Goal: Task Accomplishment & Management: Use online tool/utility

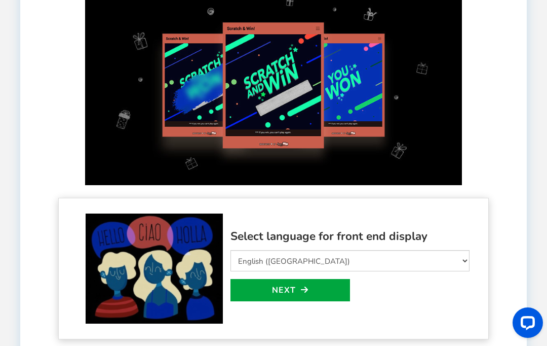
click at [333, 288] on link "Next" at bounding box center [291, 290] width 120 height 22
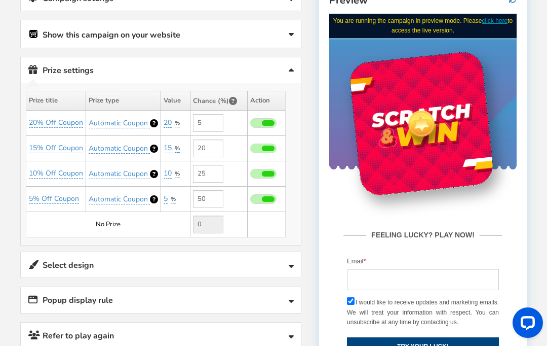
scroll to position [197, 0]
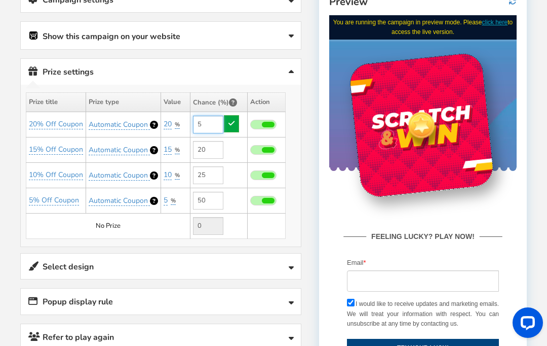
click at [218, 122] on input "5" at bounding box center [208, 125] width 30 height 18
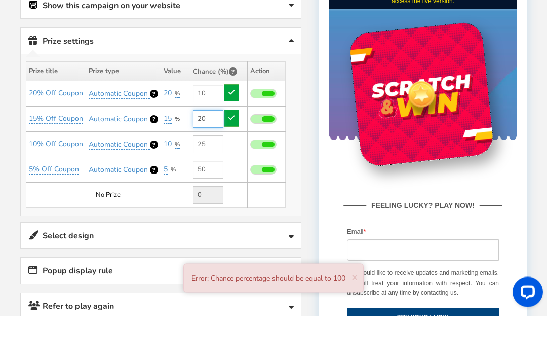
click at [222, 141] on input "20" at bounding box center [208, 150] width 30 height 18
type input "5"
type input "2"
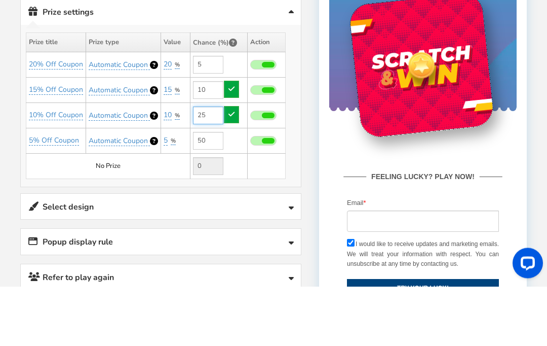
click at [221, 166] on input "25" at bounding box center [208, 175] width 30 height 18
type input "20"
type input "2"
type input "1"
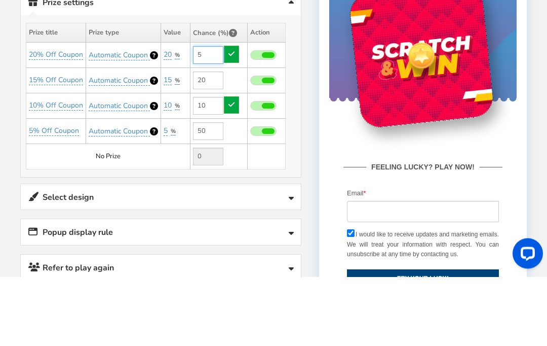
click at [222, 116] on input "5" at bounding box center [208, 125] width 30 height 18
type input "25"
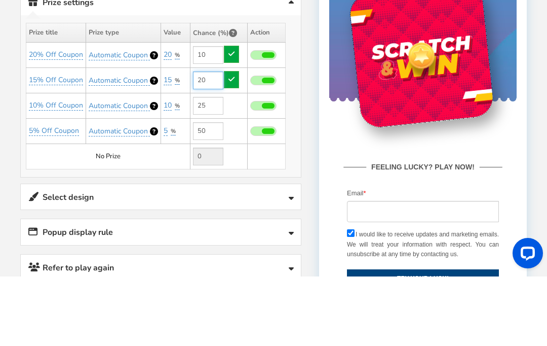
click at [218, 141] on input "20" at bounding box center [208, 150] width 30 height 18
type input "5"
type input "2"
click at [346, 148] on div "FEELING LUCKY? PLAY NOW! Facebook Twitter Email Aw Shucks! Unable to connect to…" at bounding box center [422, 224] width 187 height 163
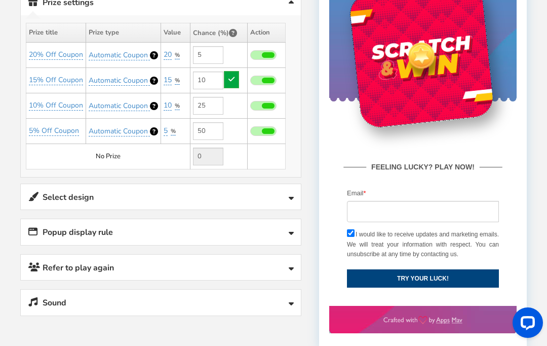
click at [248, 254] on link "Refer to play again" at bounding box center [161, 267] width 280 height 26
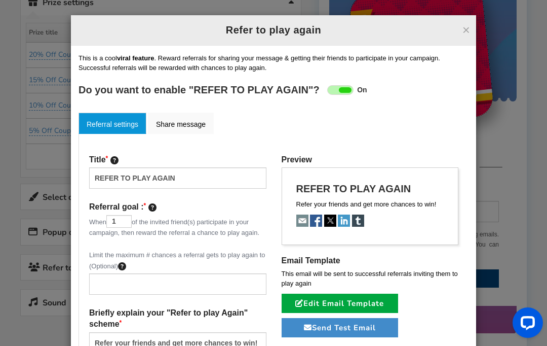
click at [469, 33] on button "×" at bounding box center [467, 29] width 8 height 13
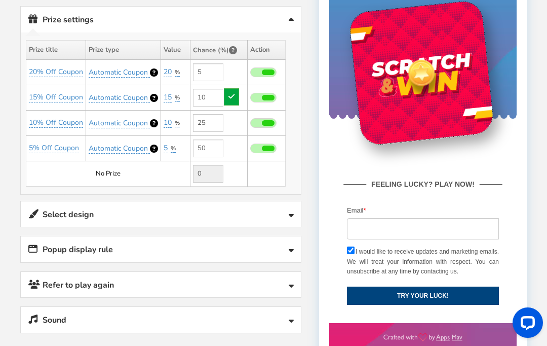
scroll to position [249, 0]
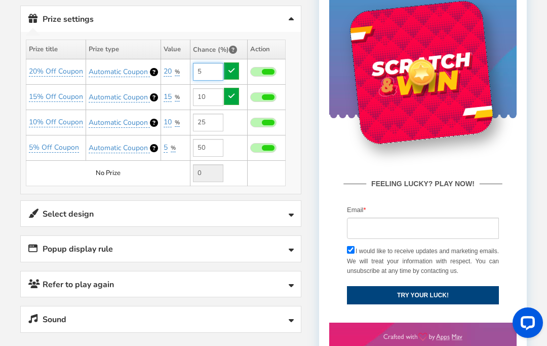
click at [221, 64] on input "5" at bounding box center [208, 72] width 30 height 18
type input "20"
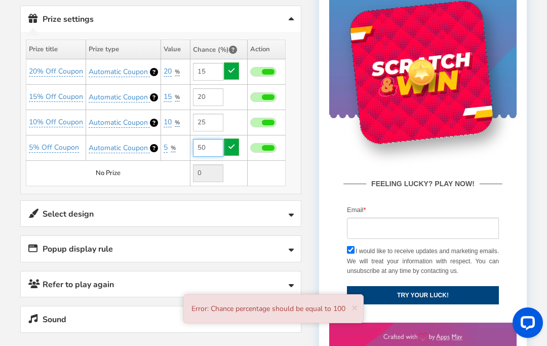
click at [211, 150] on input "50" at bounding box center [208, 148] width 30 height 18
type input "5"
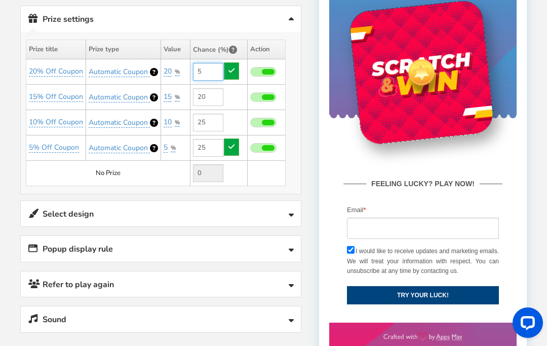
click at [219, 68] on input "5" at bounding box center [208, 72] width 30 height 18
type input "50"
click at [222, 113] on input "25" at bounding box center [208, 122] width 30 height 18
type input "5"
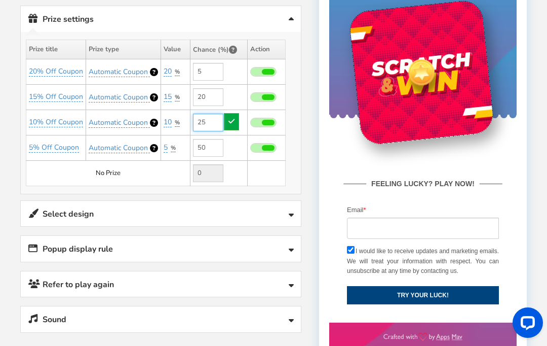
click at [216, 118] on input "25" at bounding box center [208, 122] width 30 height 18
type input "20"
click at [309, 172] on div at bounding box center [273, 159] width 507 height 451
click at [252, 271] on link "Refer to play again" at bounding box center [161, 284] width 280 height 26
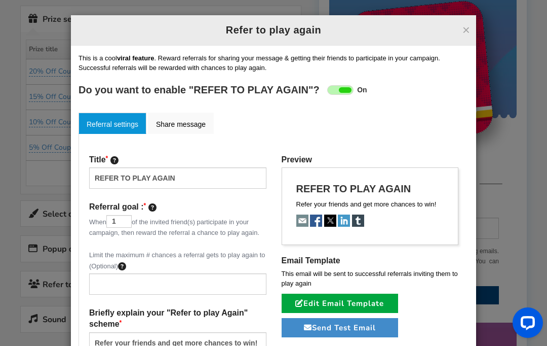
click at [470, 30] on button "×" at bounding box center [467, 29] width 8 height 13
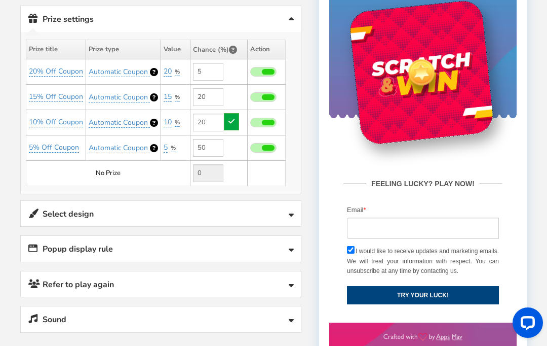
click at [254, 210] on link "Select design" at bounding box center [161, 214] width 280 height 26
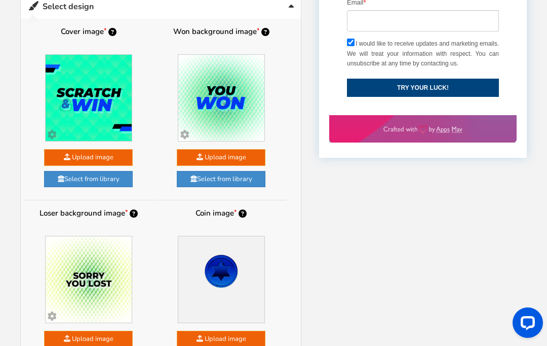
scroll to position [446, 0]
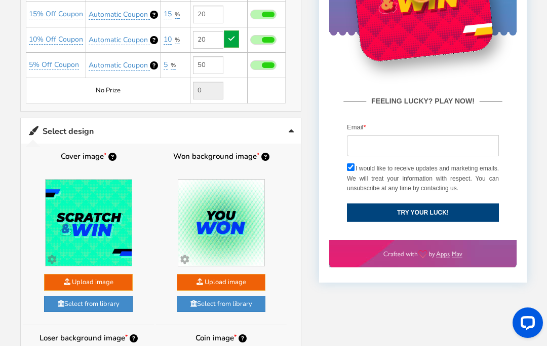
scroll to position [309, 0]
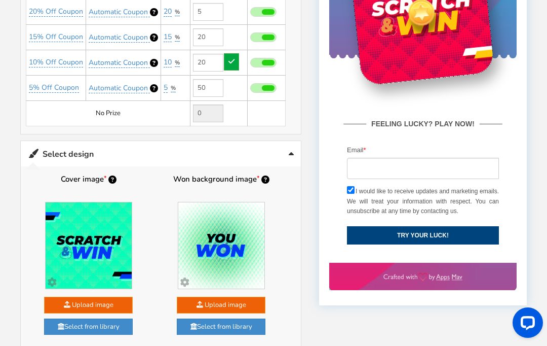
click at [524, 144] on div "Preview" at bounding box center [423, 89] width 208 height 431
click at [441, 167] on input "email" at bounding box center [423, 168] width 152 height 21
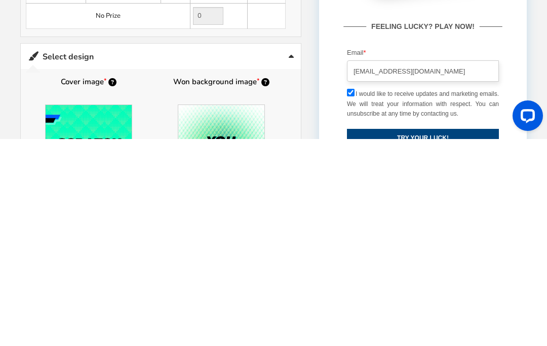
scroll to position [200, 0]
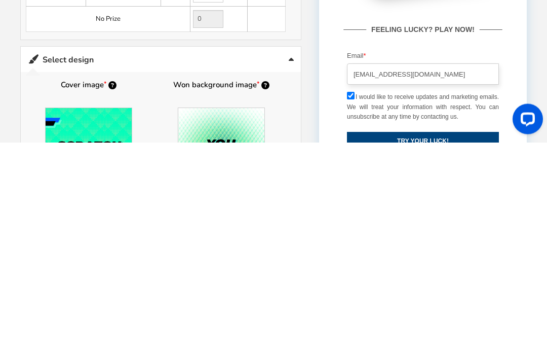
type input "[EMAIL_ADDRESS][DOMAIN_NAME]"
click at [468, 145] on button "TRY YOUR LUCK!" at bounding box center [423, 141] width 152 height 18
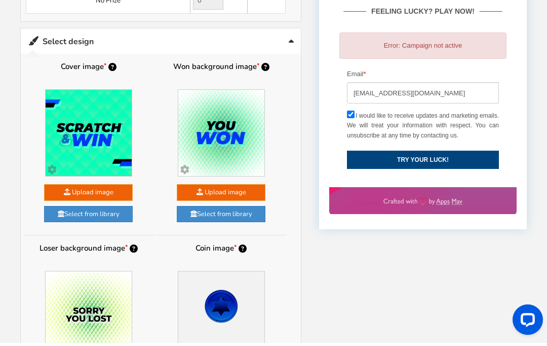
scroll to position [422, 0]
click at [123, 214] on link "Select from library" at bounding box center [88, 214] width 89 height 17
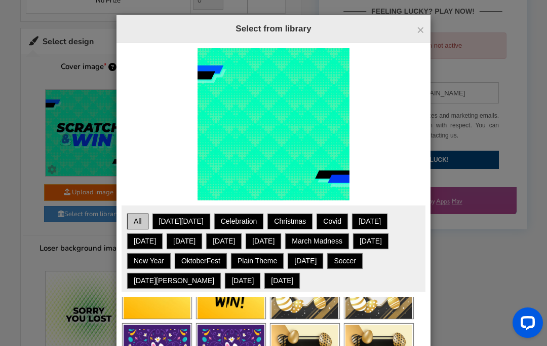
scroll to position [853, 0]
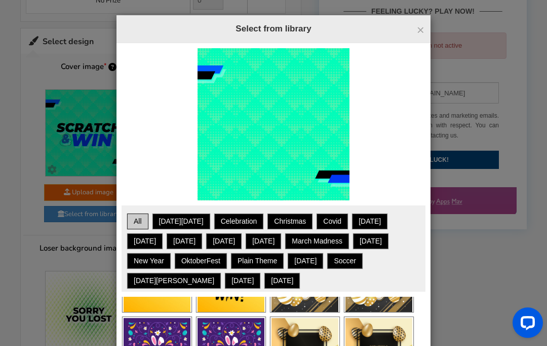
click at [295, 217] on link "Christmas" at bounding box center [290, 221] width 42 height 13
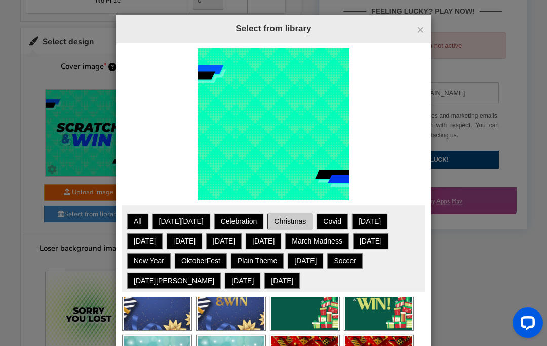
click at [335, 143] on img at bounding box center [274, 124] width 152 height 152
click at [424, 31] on span "×" at bounding box center [421, 29] width 8 height 15
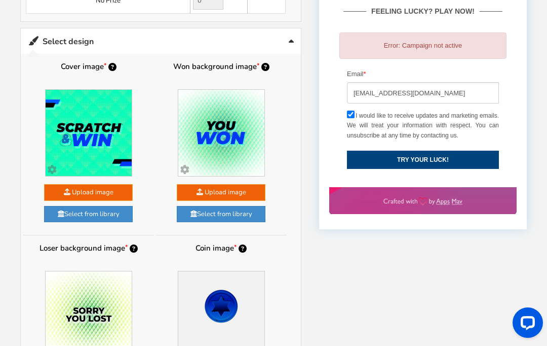
click at [131, 207] on link "Select from library" at bounding box center [88, 214] width 89 height 17
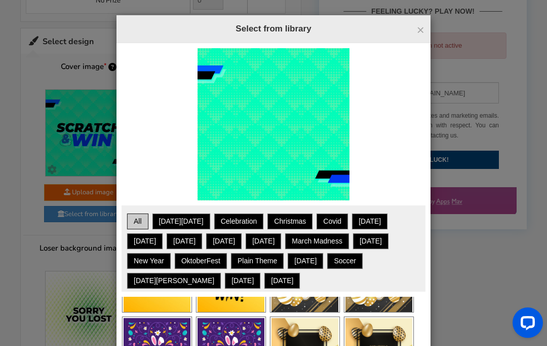
click at [298, 217] on link "Christmas" at bounding box center [290, 221] width 42 height 13
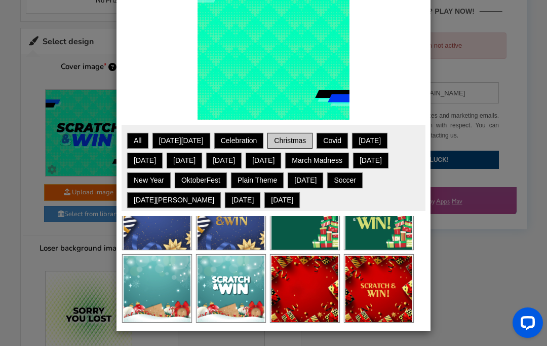
scroll to position [81, 0]
click at [252, 277] on link "Apply" at bounding box center [240, 269] width 33 height 16
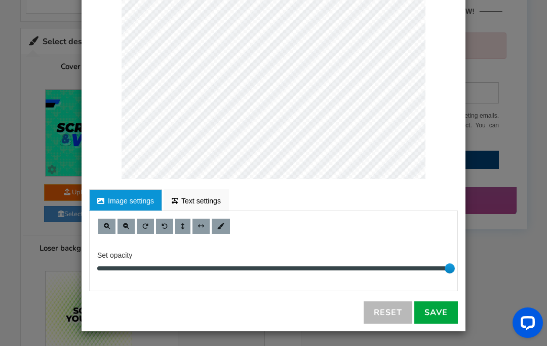
scroll to position [178, 0]
click at [159, 203] on link "Image settings" at bounding box center [125, 199] width 73 height 21
click at [445, 308] on link "Save" at bounding box center [436, 312] width 44 height 22
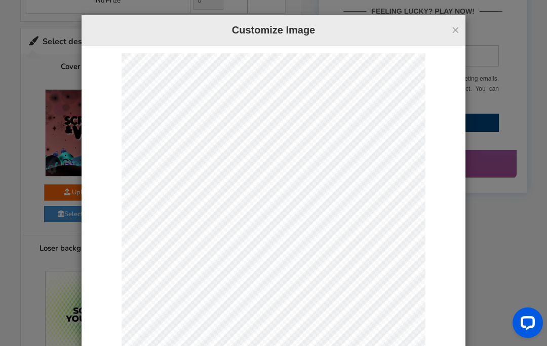
scroll to position [0, 0]
click at [459, 31] on button "×" at bounding box center [456, 29] width 8 height 13
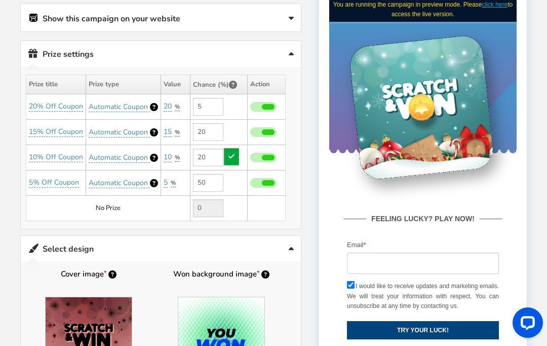
scroll to position [214, 0]
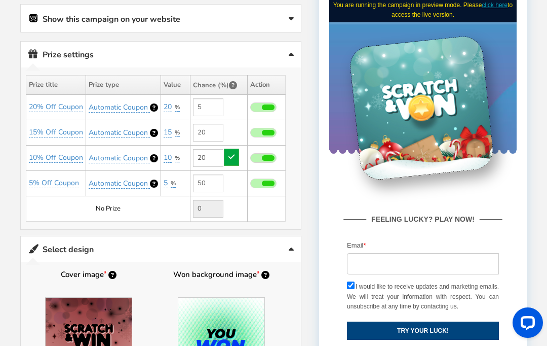
click at [428, 106] on div at bounding box center [421, 107] width 35 height 35
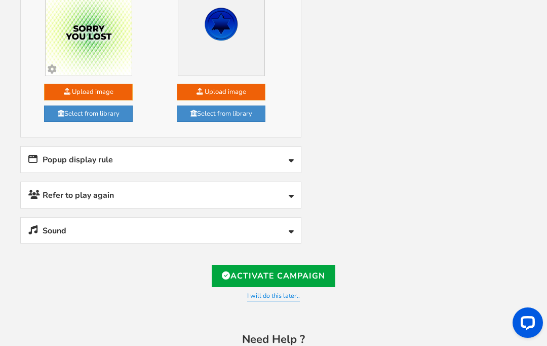
scroll to position [703, 0]
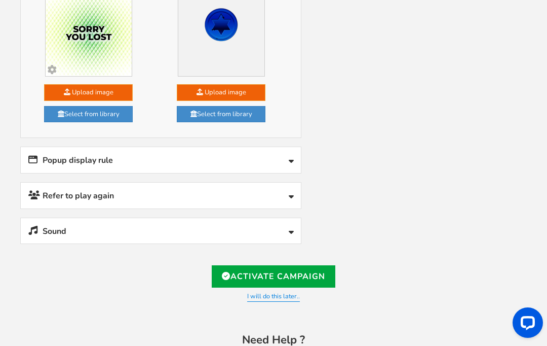
click at [326, 267] on link "Activate Campaign" at bounding box center [274, 276] width 124 height 22
type input "[URL][DOMAIN_NAME]"
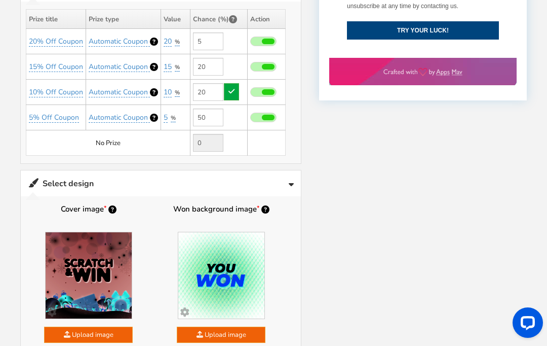
scroll to position [590, 0]
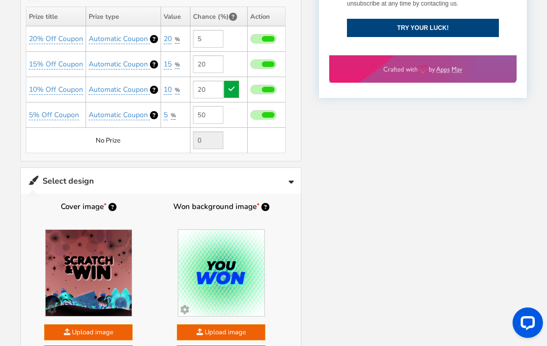
click at [125, 272] on img at bounding box center [89, 273] width 86 height 86
click at [116, 259] on img at bounding box center [89, 273] width 86 height 86
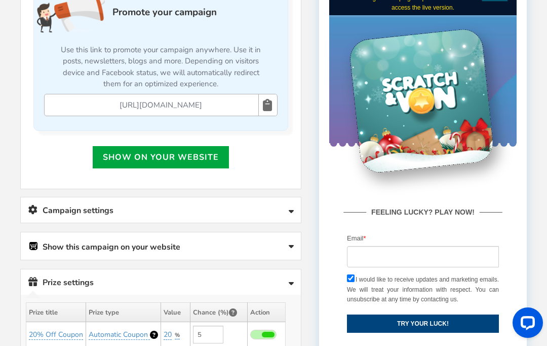
scroll to position [295, 0]
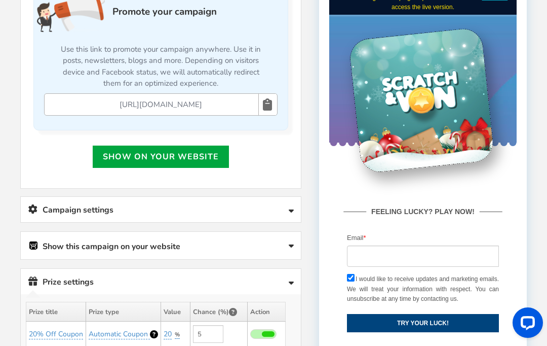
click at [214, 168] on link "Show on your website" at bounding box center [161, 156] width 136 height 22
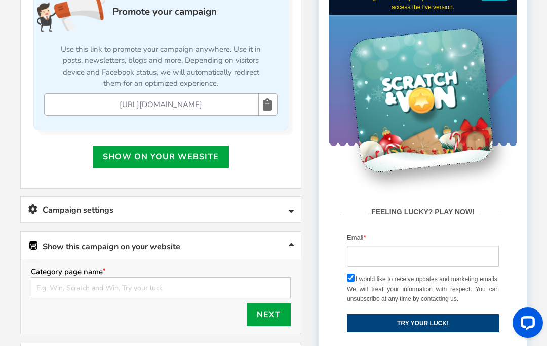
scroll to position [320, 0]
